Goal: Task Accomplishment & Management: Use online tool/utility

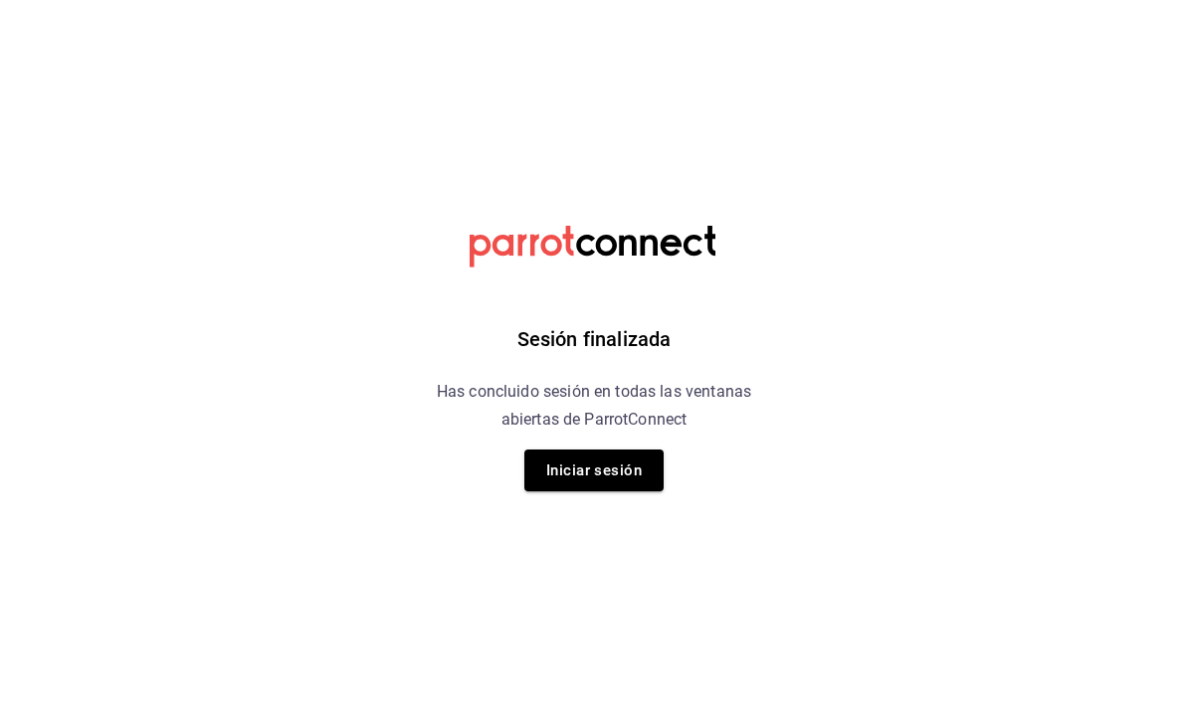
click at [575, 465] on button "Iniciar sesión" at bounding box center [593, 471] width 139 height 42
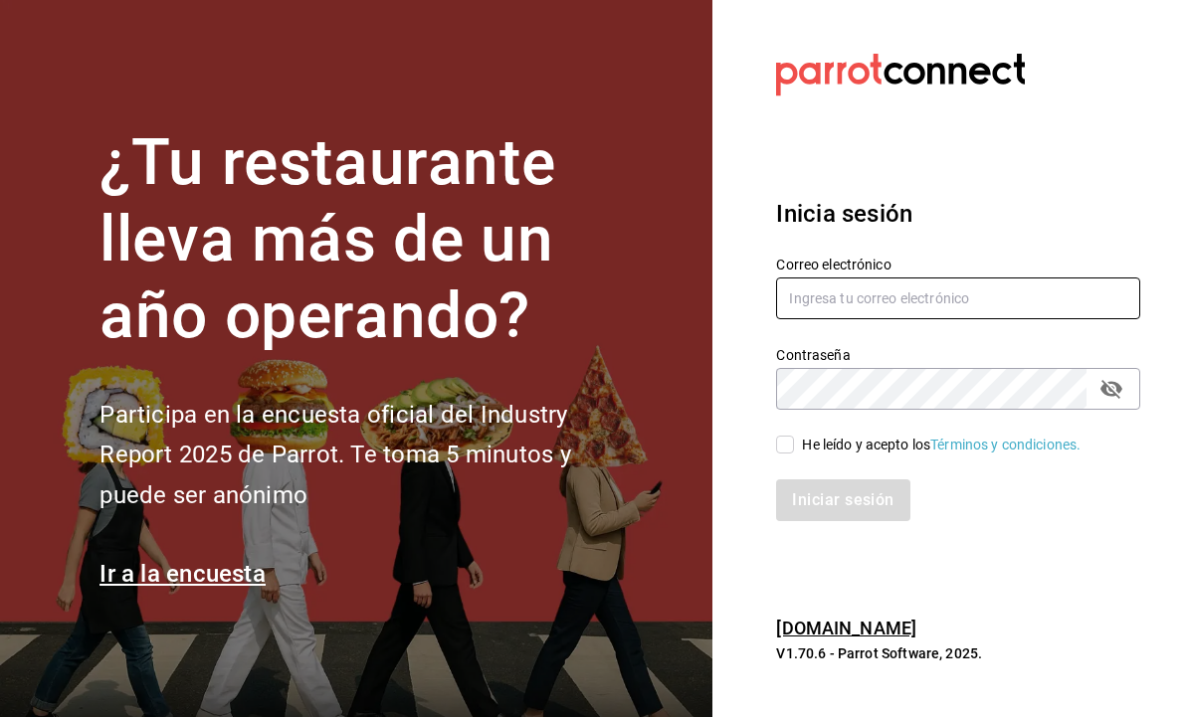
click at [886, 319] on input "text" at bounding box center [958, 299] width 364 height 42
type input "juany1101@hotmail.com"
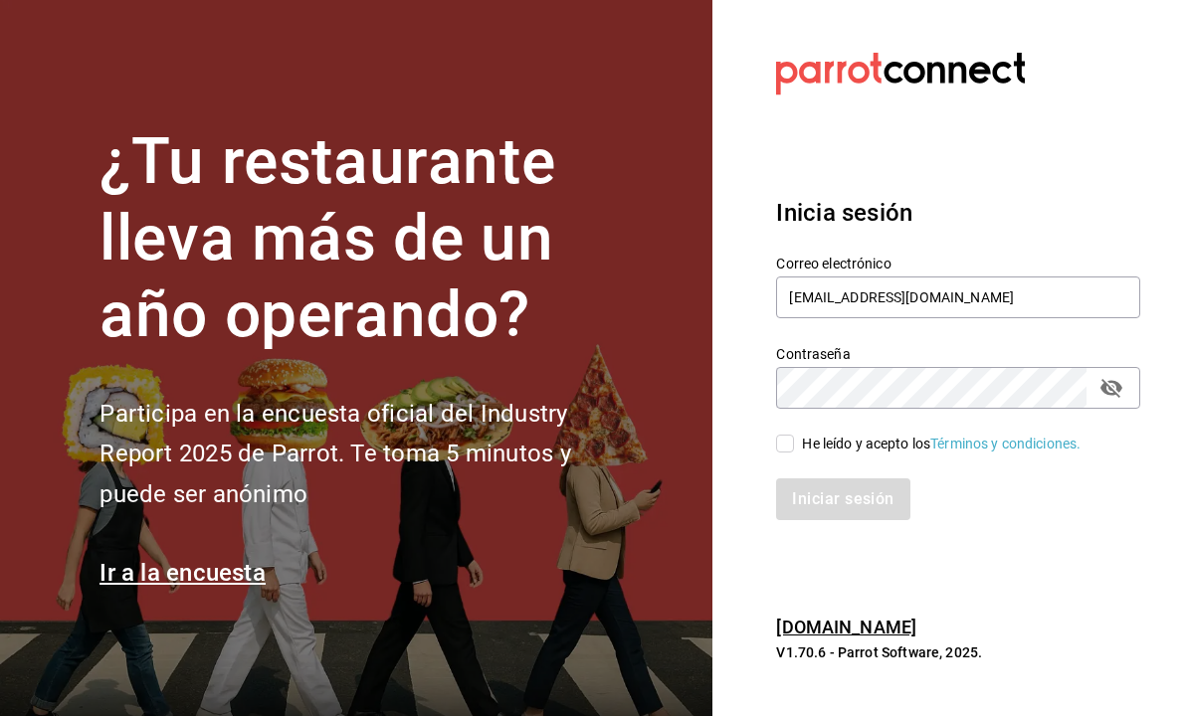
scroll to position [1, 0]
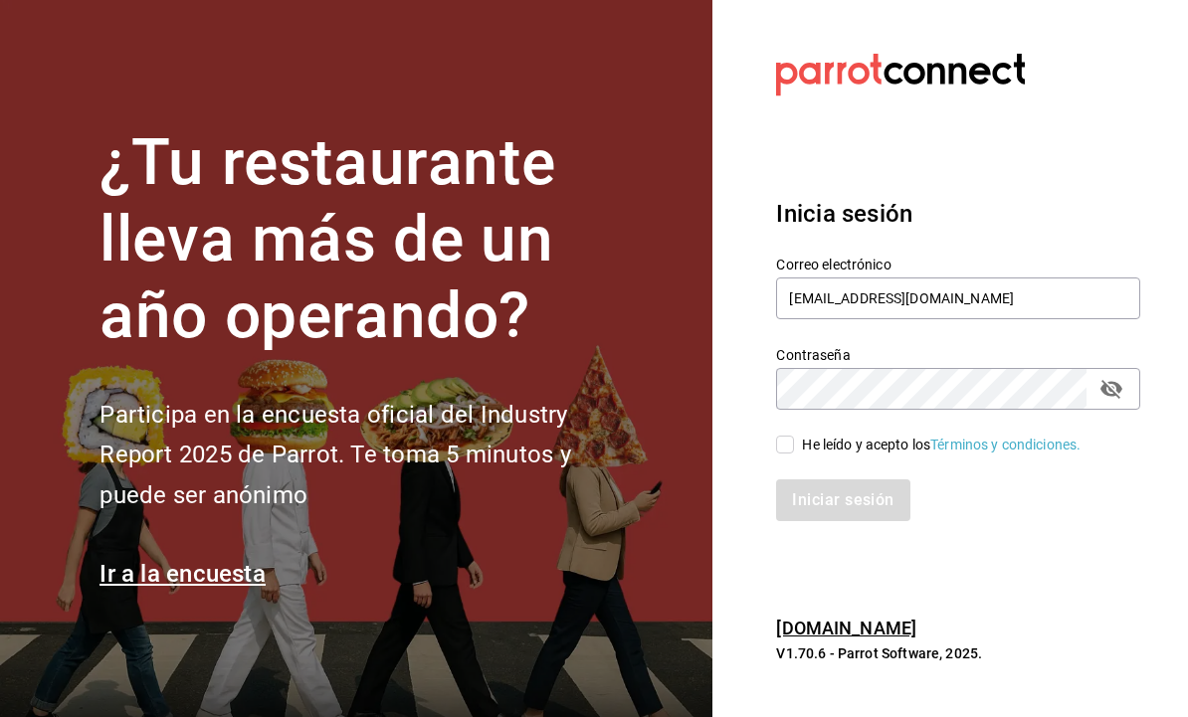
click at [789, 454] on input "He leído y acepto los Términos y condiciones." at bounding box center [785, 445] width 18 height 18
checkbox input "true"
click at [857, 521] on button "Iniciar sesión" at bounding box center [842, 501] width 133 height 42
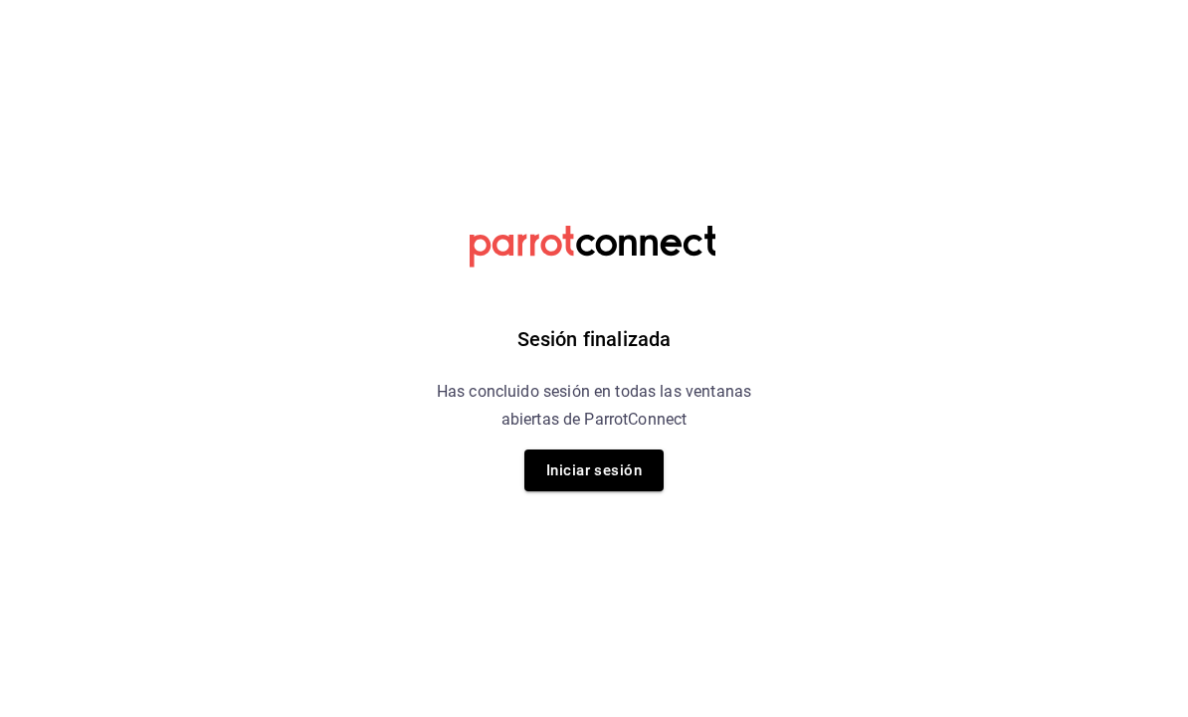
click at [628, 469] on button "Iniciar sesión" at bounding box center [593, 471] width 139 height 42
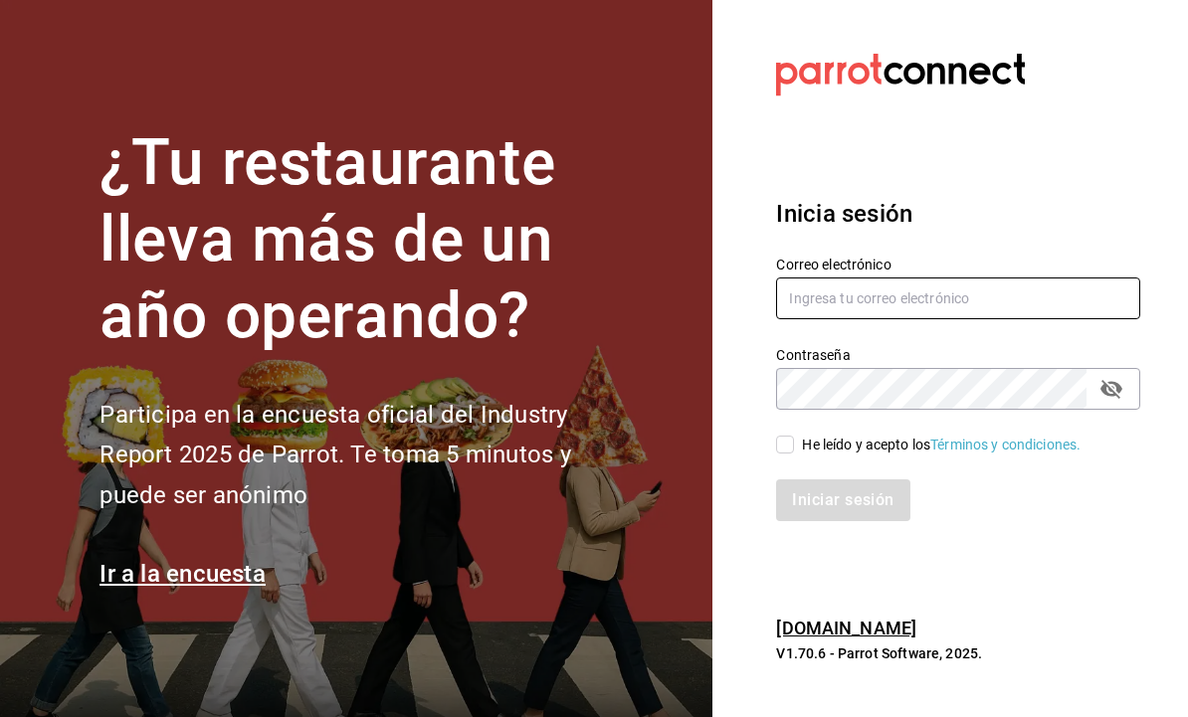
click at [850, 319] on input "text" at bounding box center [958, 299] width 364 height 42
type input "juany1101@hotmail.com"
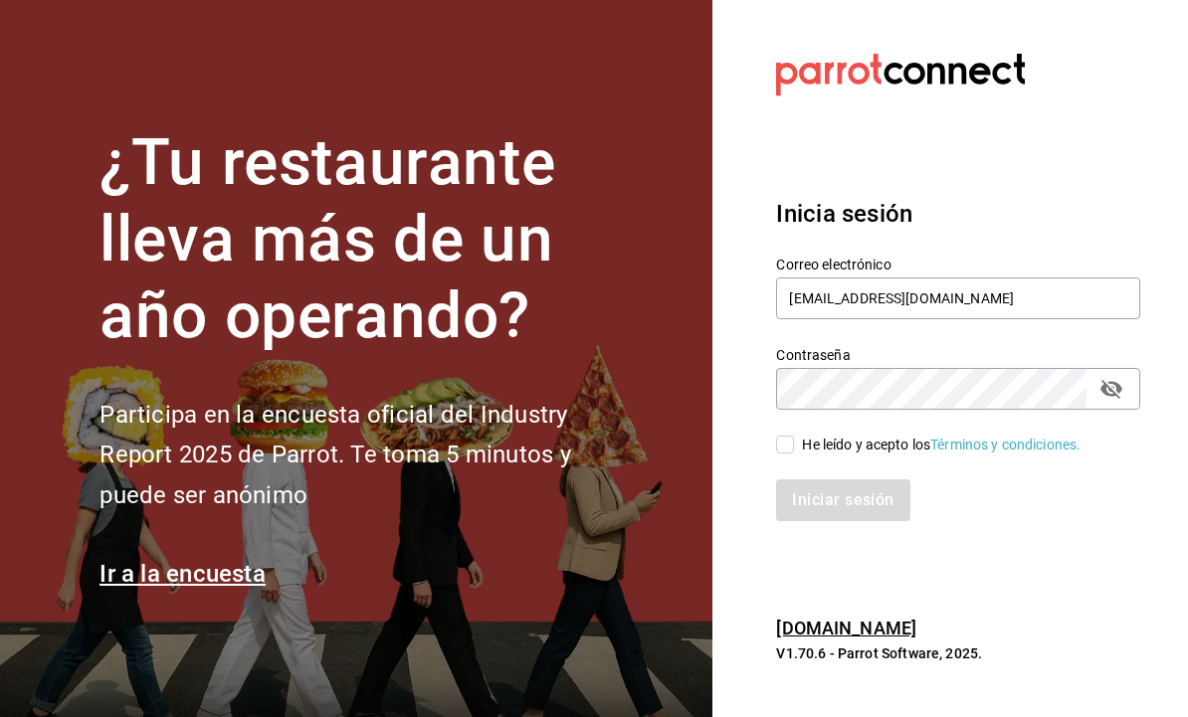
click at [790, 454] on input "He leído y acepto los Términos y condiciones." at bounding box center [785, 445] width 18 height 18
checkbox input "true"
click at [865, 521] on button "Iniciar sesión" at bounding box center [842, 501] width 133 height 42
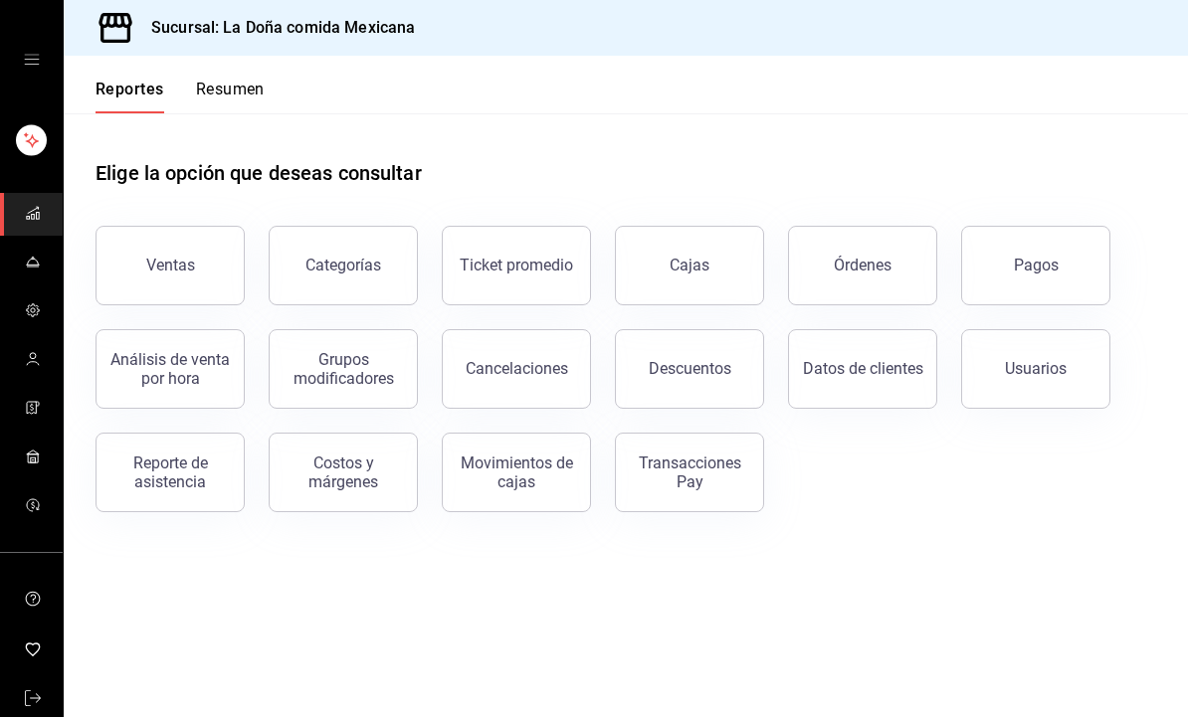
click at [52, 257] on link "mailbox folders" at bounding box center [31, 263] width 63 height 43
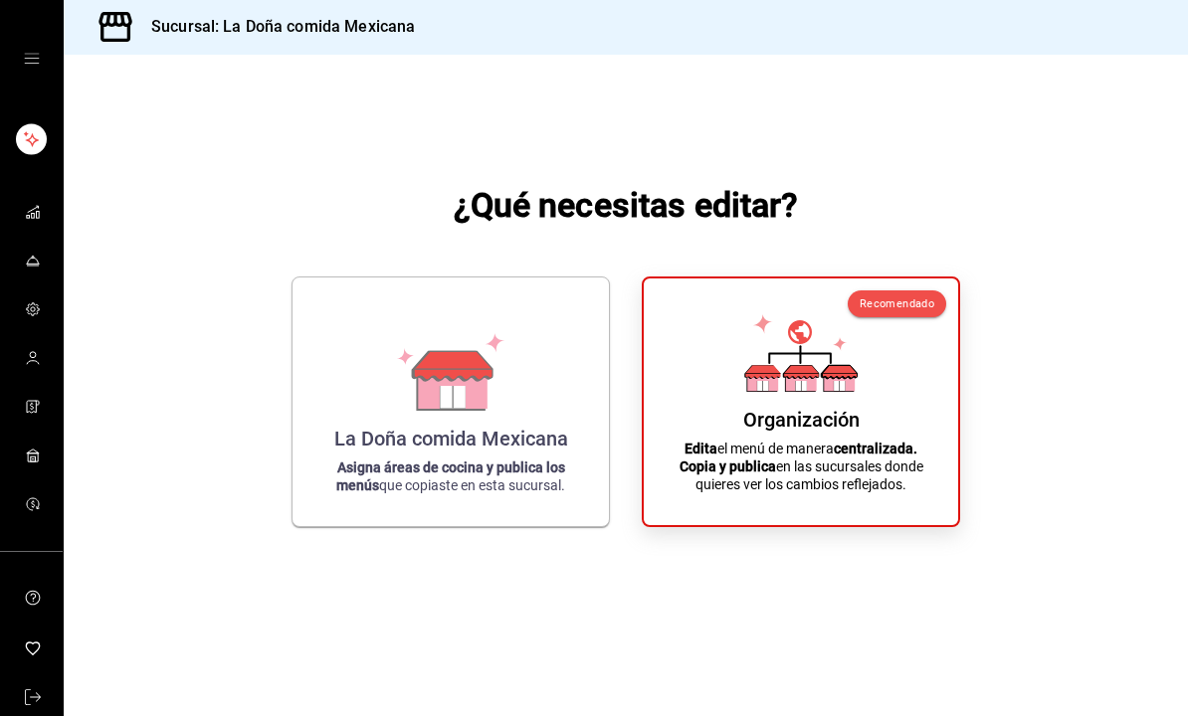
scroll to position [37, 0]
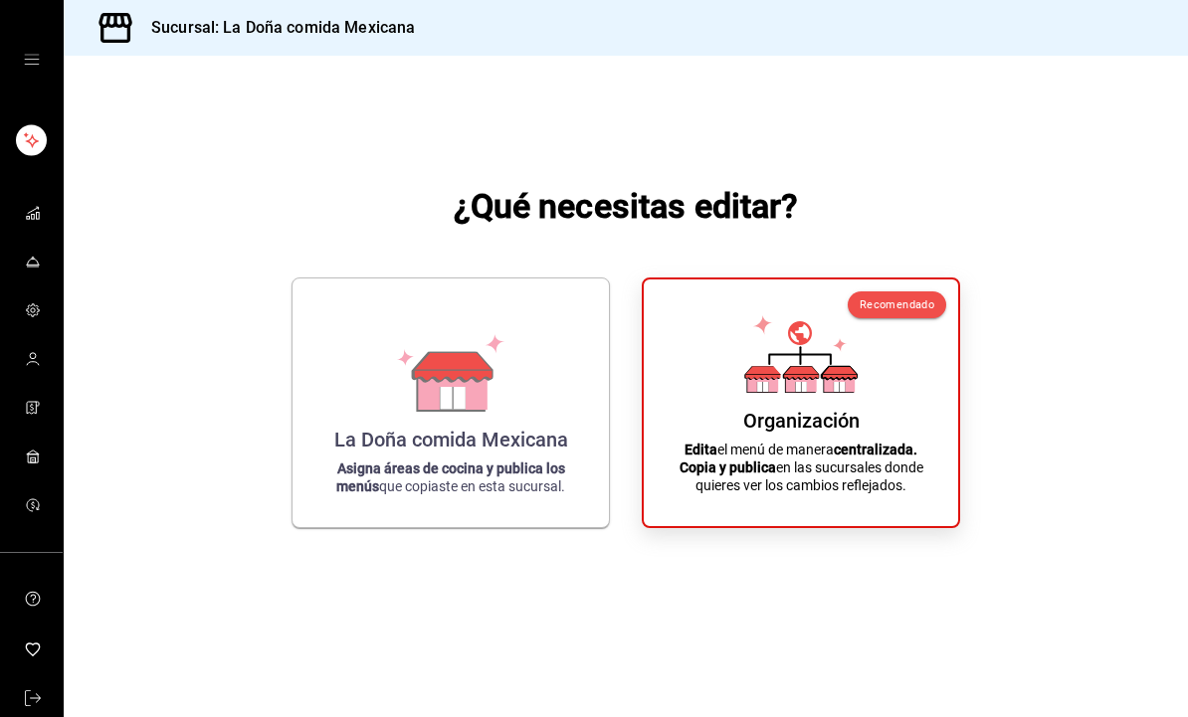
click at [864, 374] on div "Organización Edita el menú de manera centralizada. Copia y publica en las sucur…" at bounding box center [801, 403] width 267 height 215
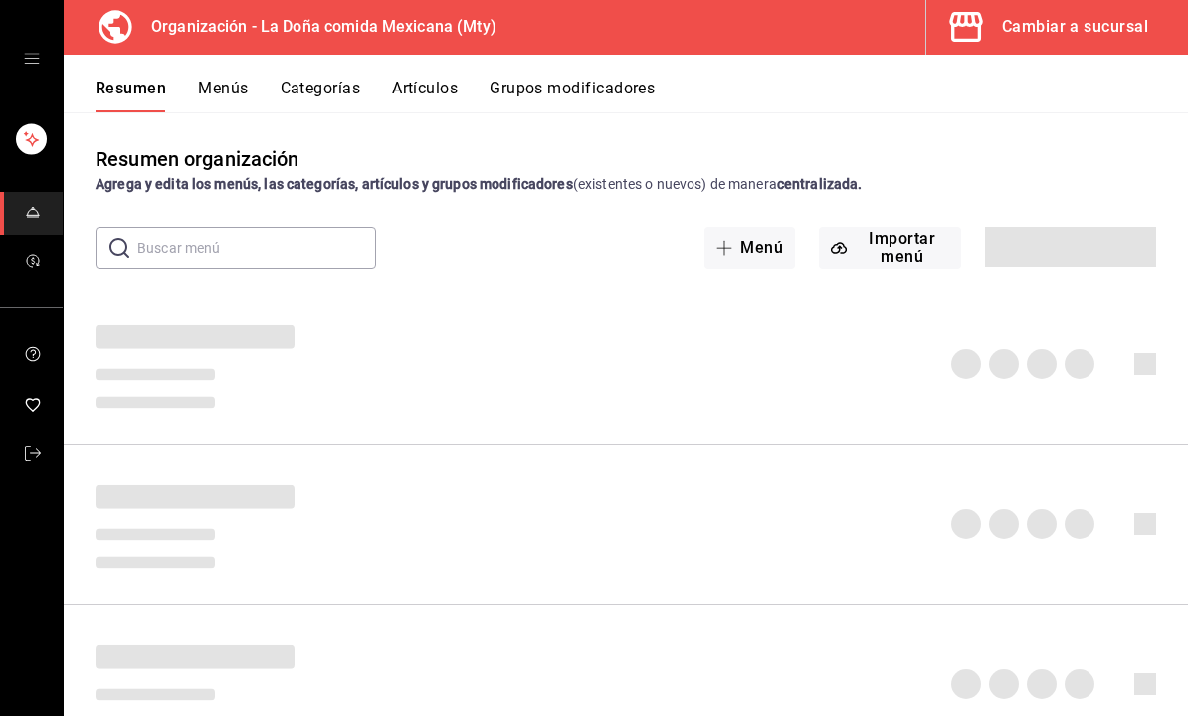
scroll to position [1, 0]
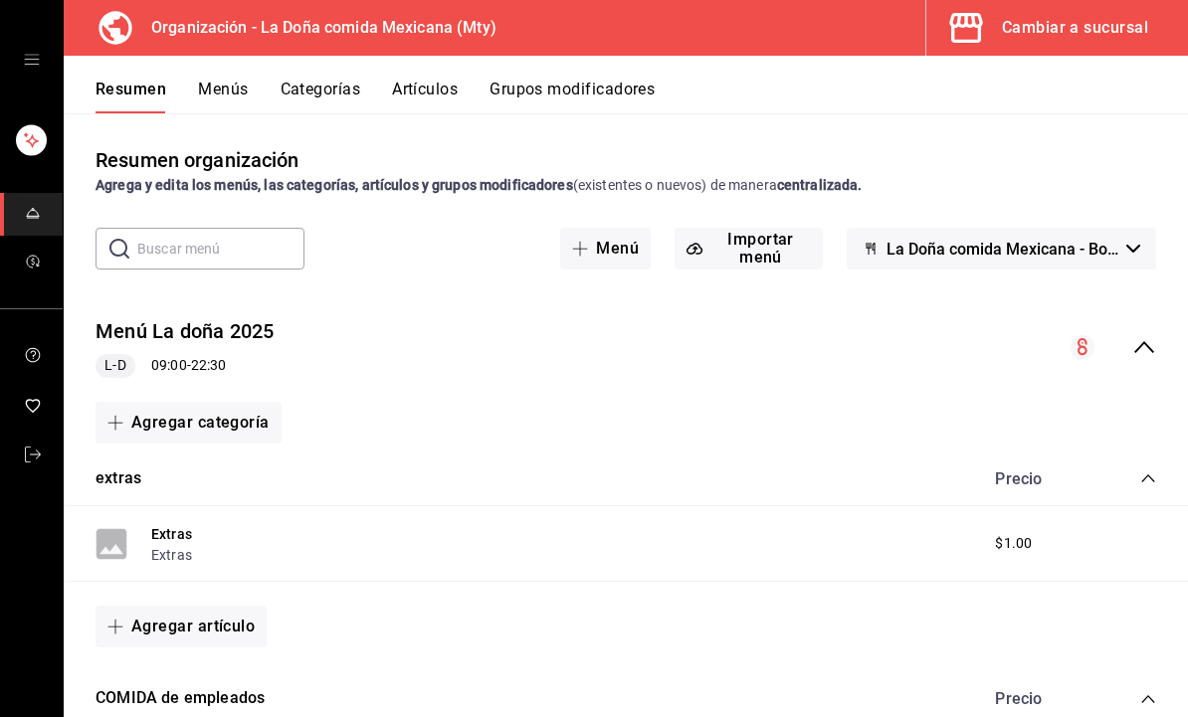
click at [435, 97] on button "Artículos" at bounding box center [425, 97] width 66 height 34
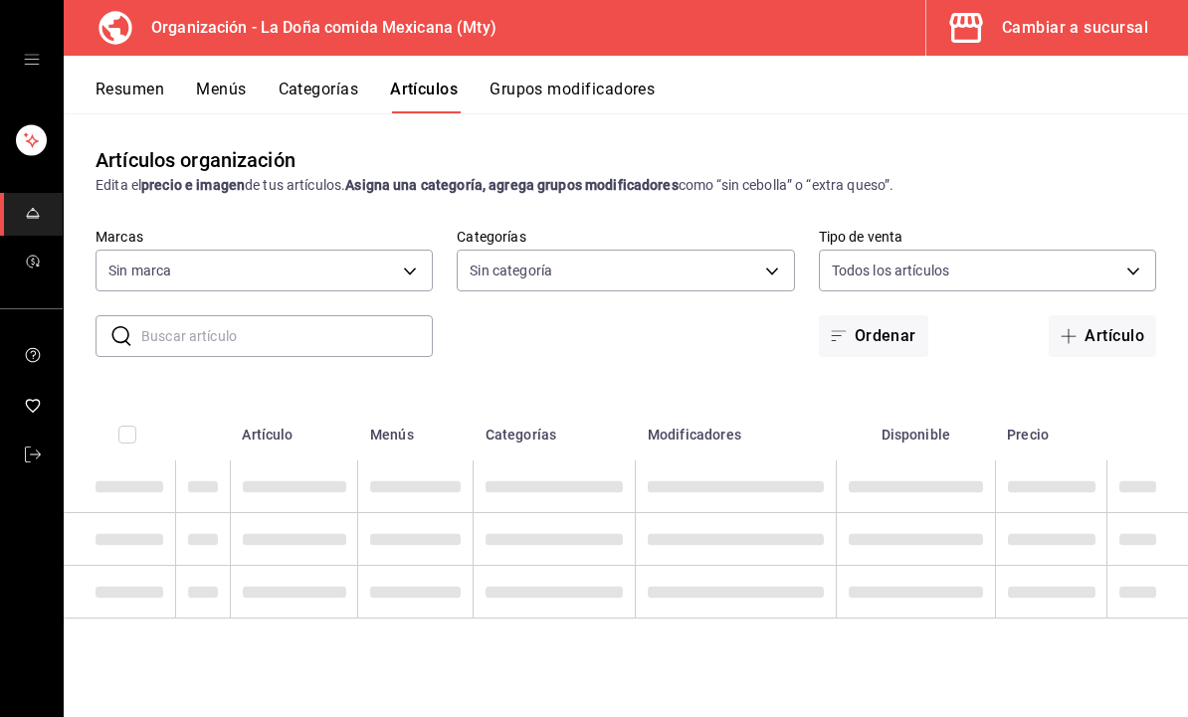
type input "807d94b5-1b38-4ed6-a3df-467630bb9ad2,7bdc5ec2-7f18-46f5-b122-544e67ef907d,7c02d…"
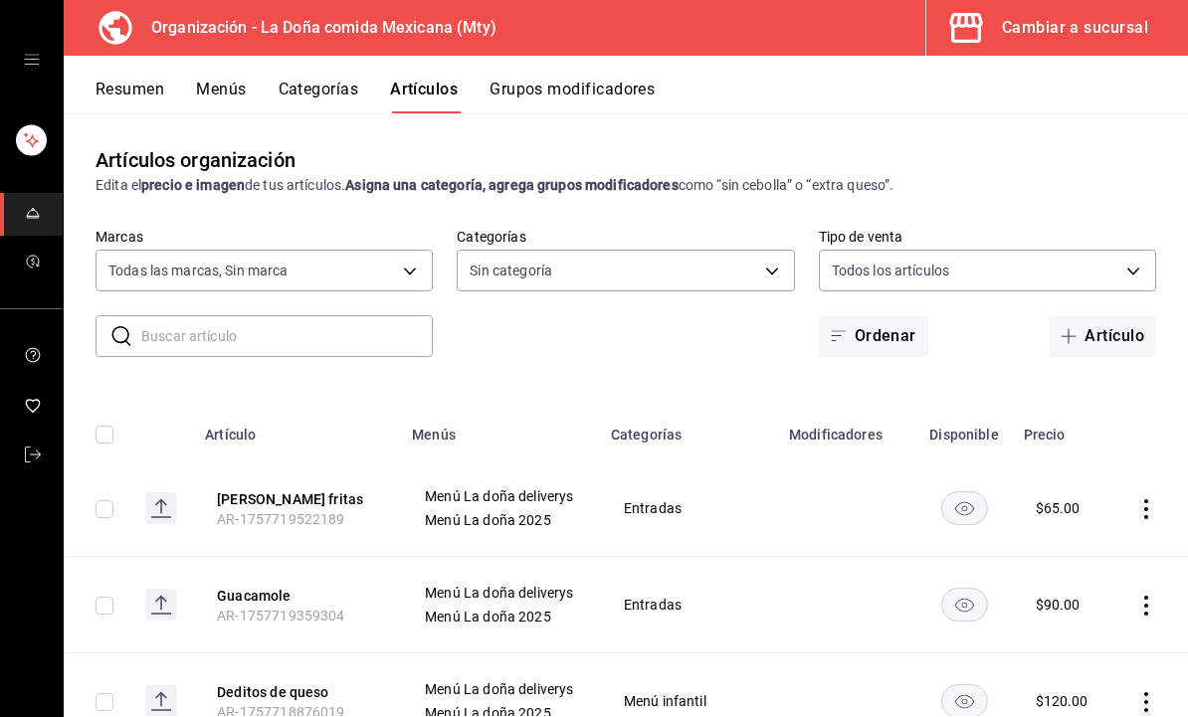
type input "82b1eadd-c2ee-40b7-b3cf-0c4d84c672d7,eafb53c1-c9d8-406d-8857-2811e3366c88,af474…"
click at [375, 335] on input "text" at bounding box center [287, 336] width 292 height 40
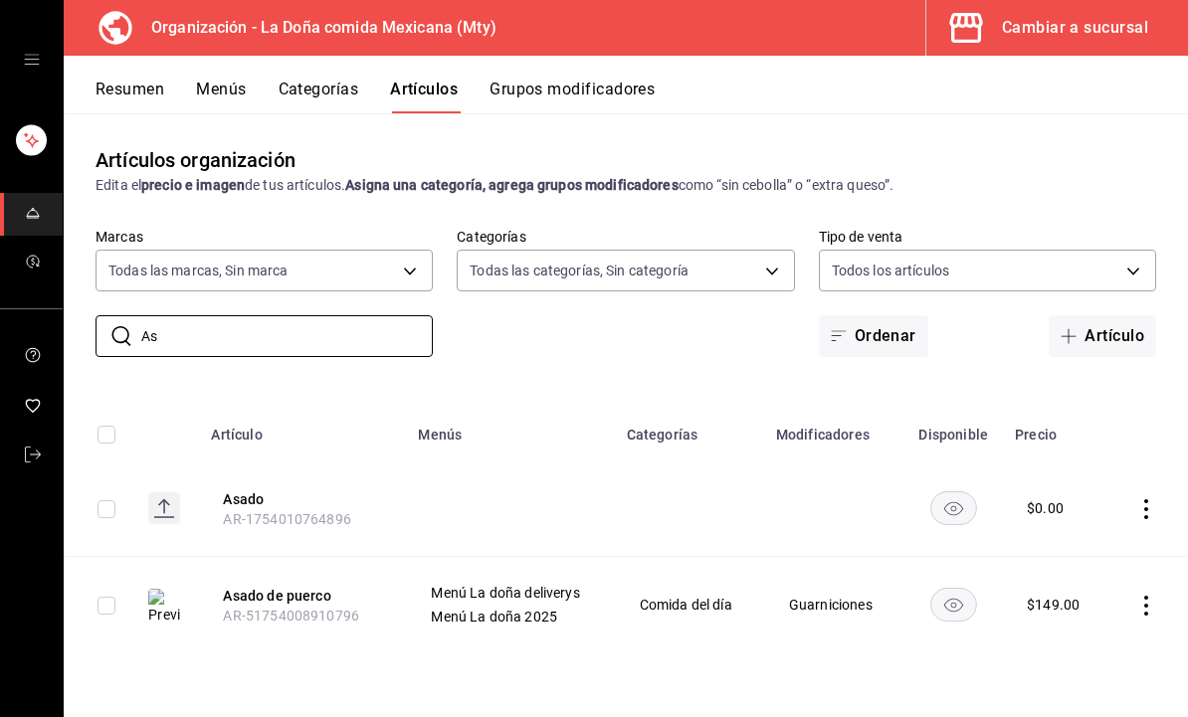
type input "A"
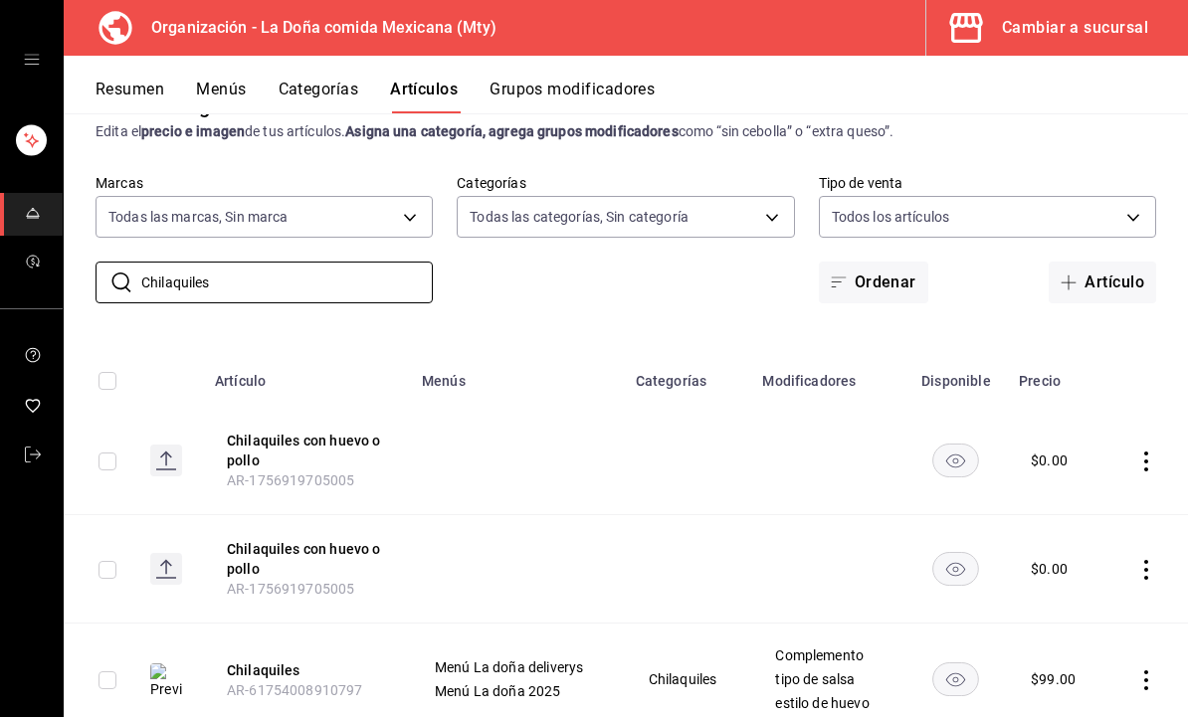
scroll to position [67, 0]
type input "C"
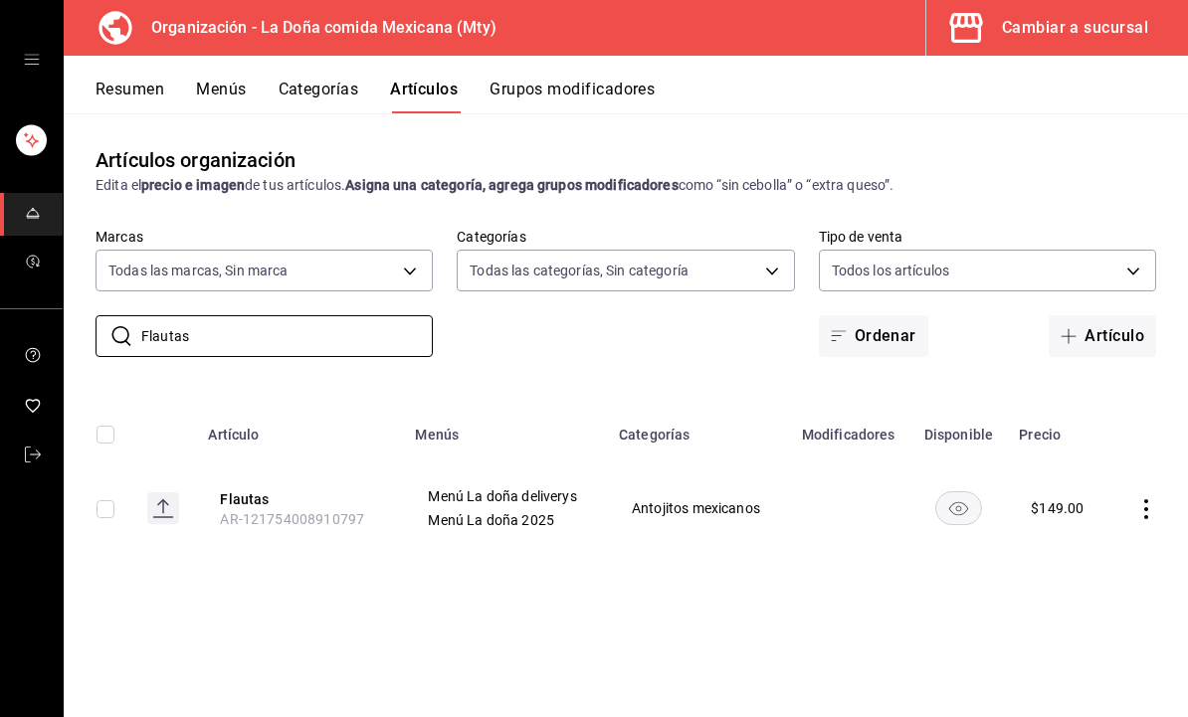
click at [383, 461] on th "Flautas AR-121754008910797" at bounding box center [299, 509] width 207 height 96
click at [157, 493] on rect at bounding box center [163, 509] width 32 height 32
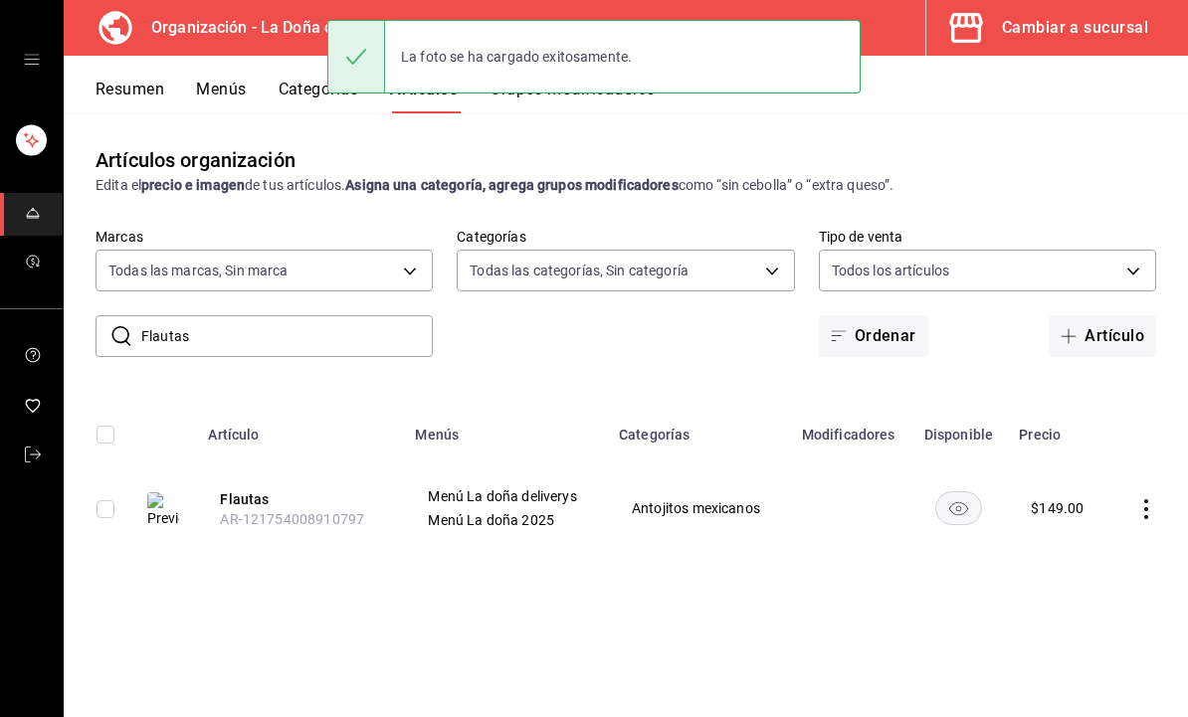
click at [384, 316] on input "Flautas" at bounding box center [287, 336] width 292 height 40
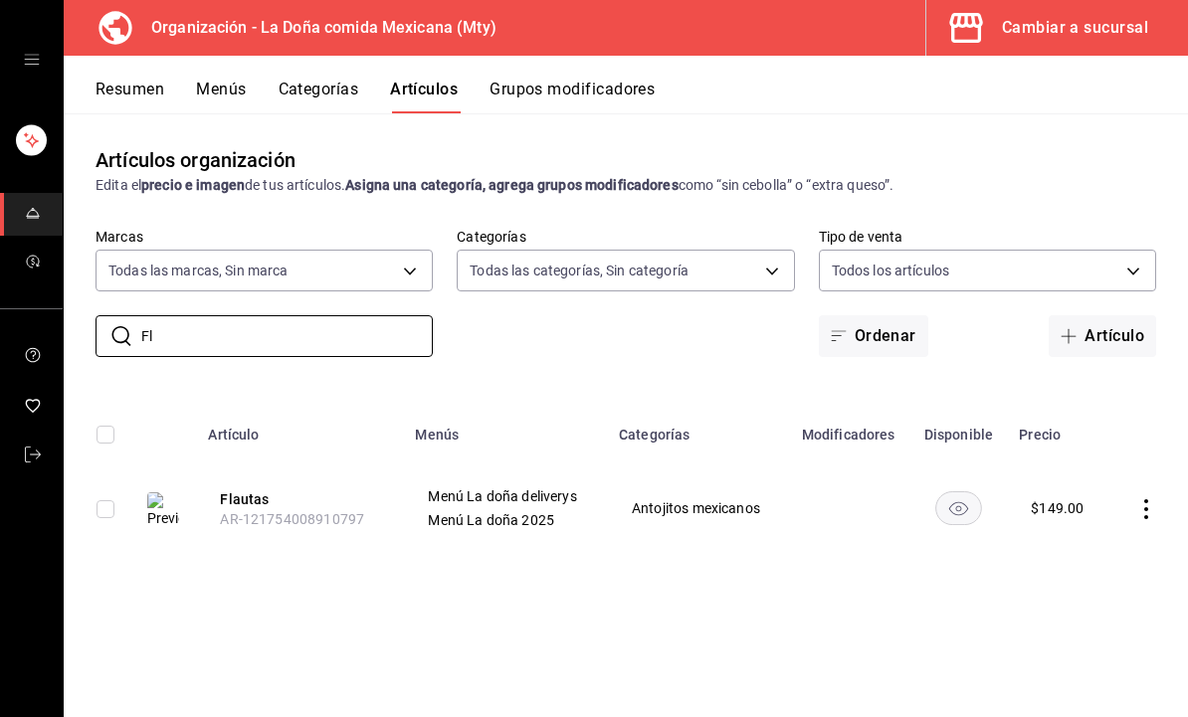
type input "F"
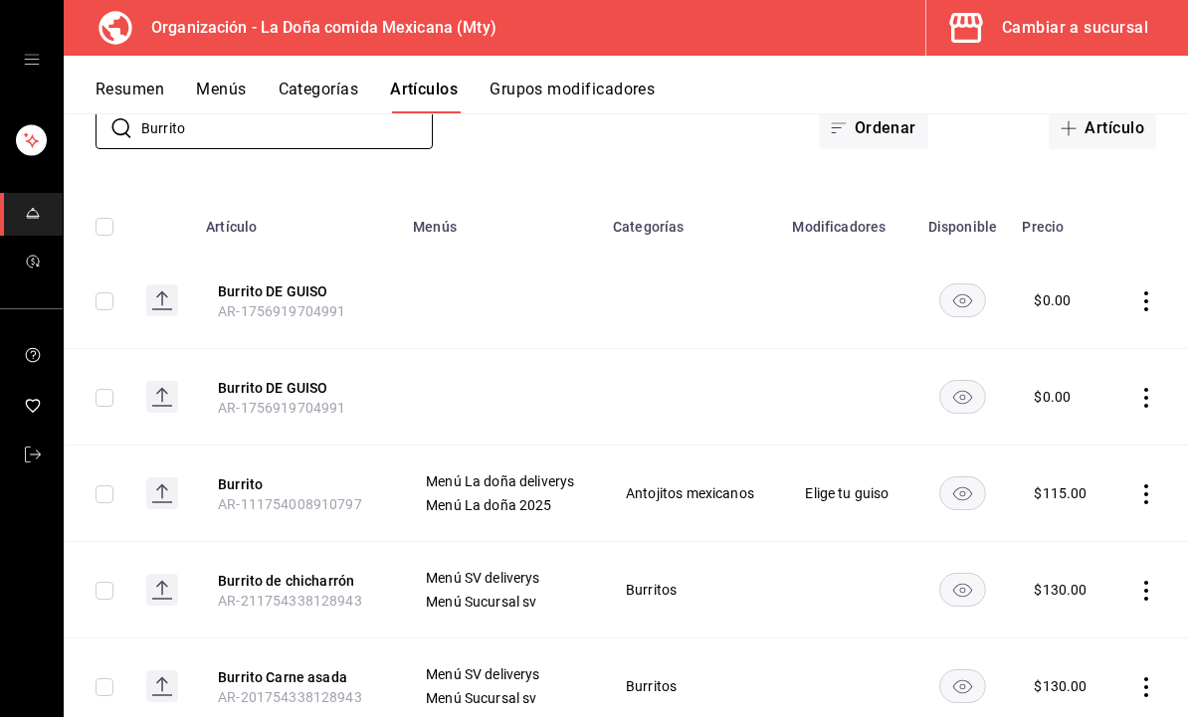
scroll to position [207, 0]
click at [166, 479] on rect at bounding box center [162, 495] width 32 height 32
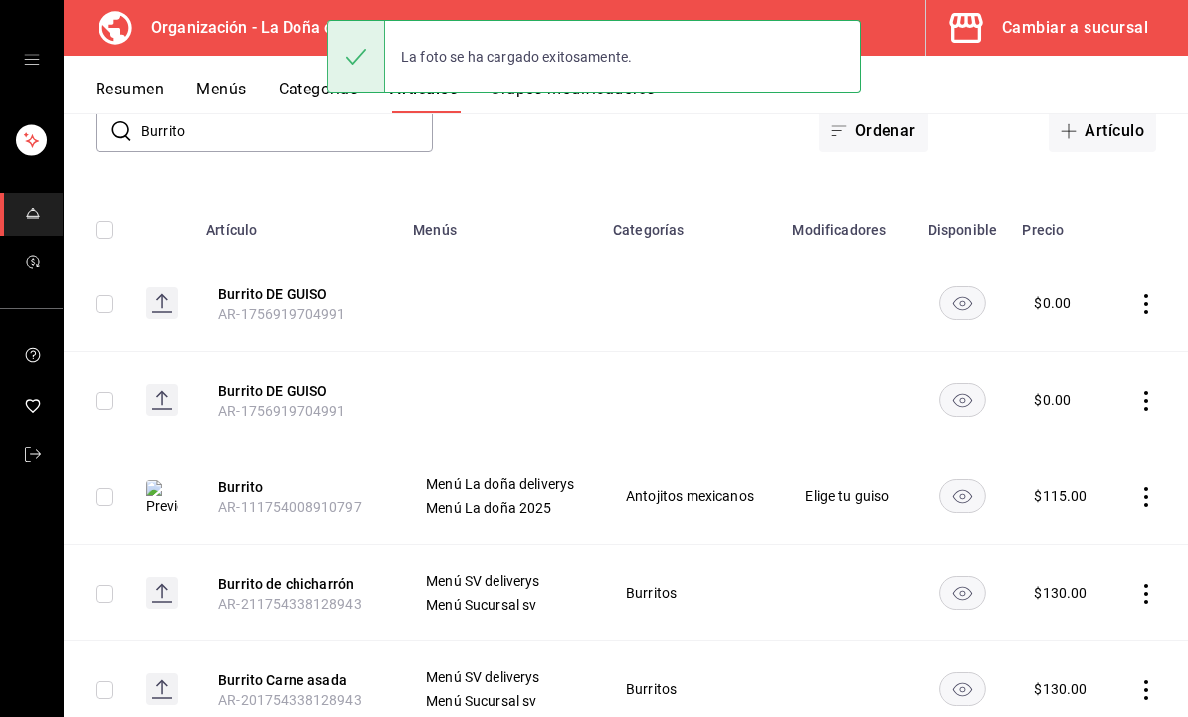
click at [162, 585] on icon at bounding box center [162, 591] width 2 height 13
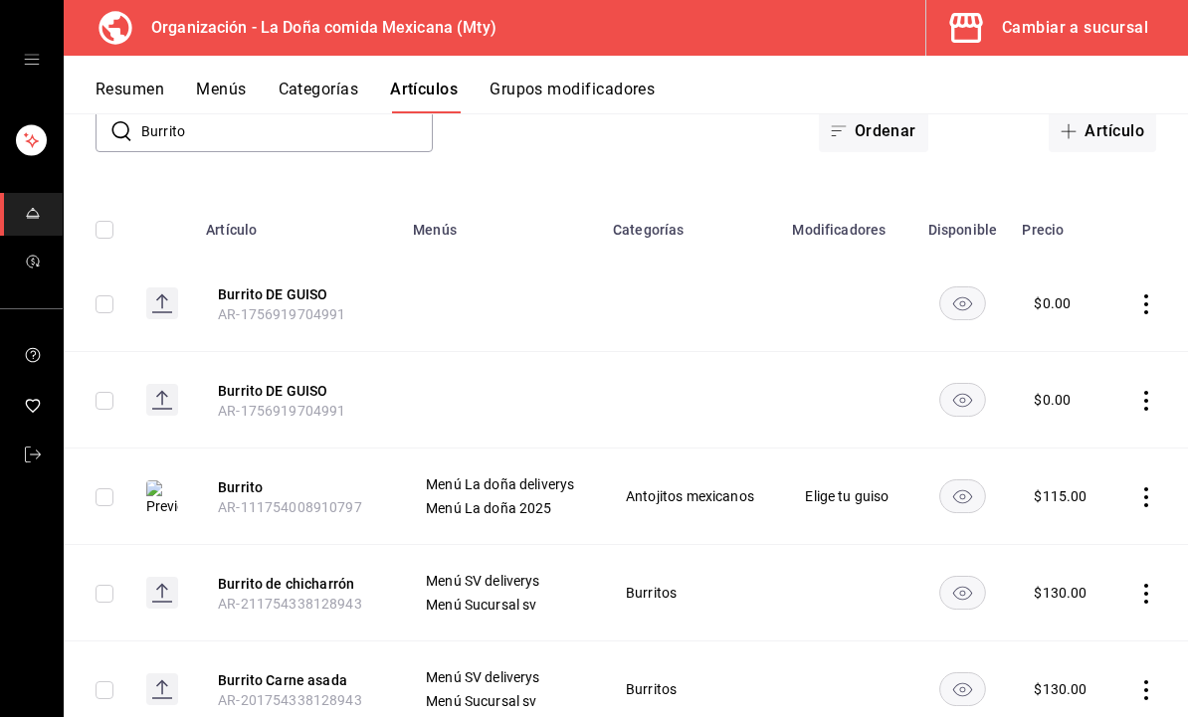
click at [328, 111] on input "Burrito" at bounding box center [287, 131] width 292 height 40
type input "B"
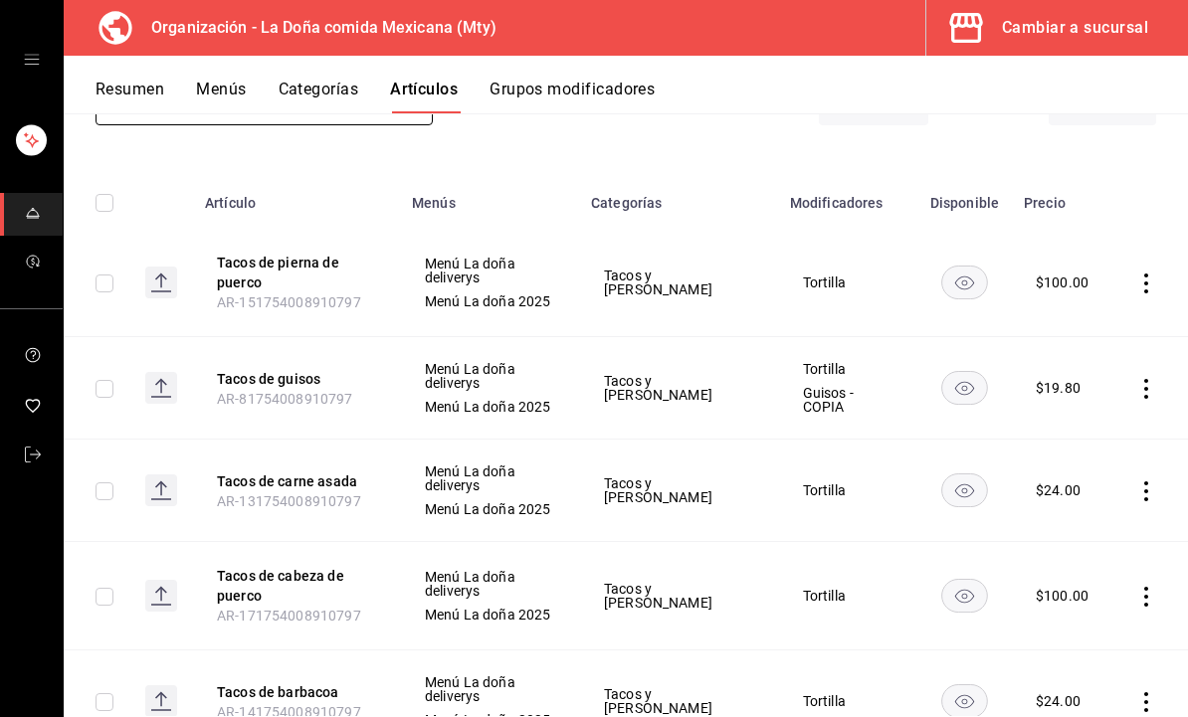
scroll to position [231, 0]
type input "Tacos de"
click at [162, 484] on icon at bounding box center [161, 490] width 2 height 13
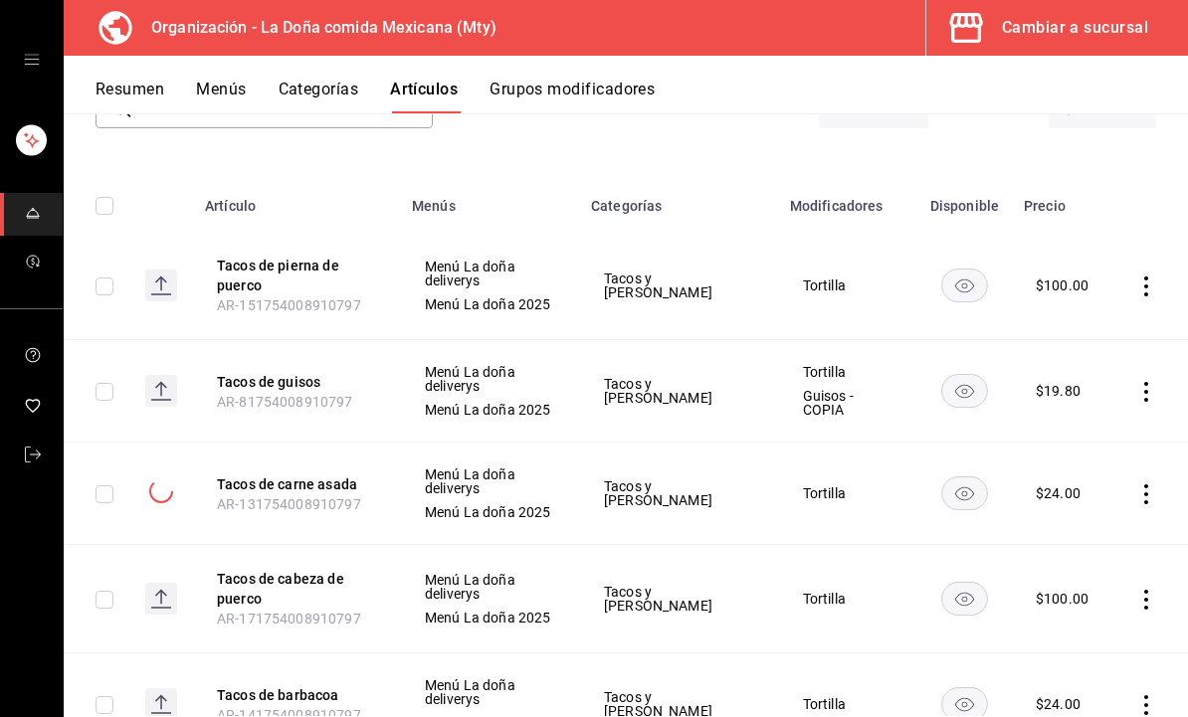
click at [170, 689] on rect at bounding box center [161, 705] width 32 height 32
